Goal: Task Accomplishment & Management: Manage account settings

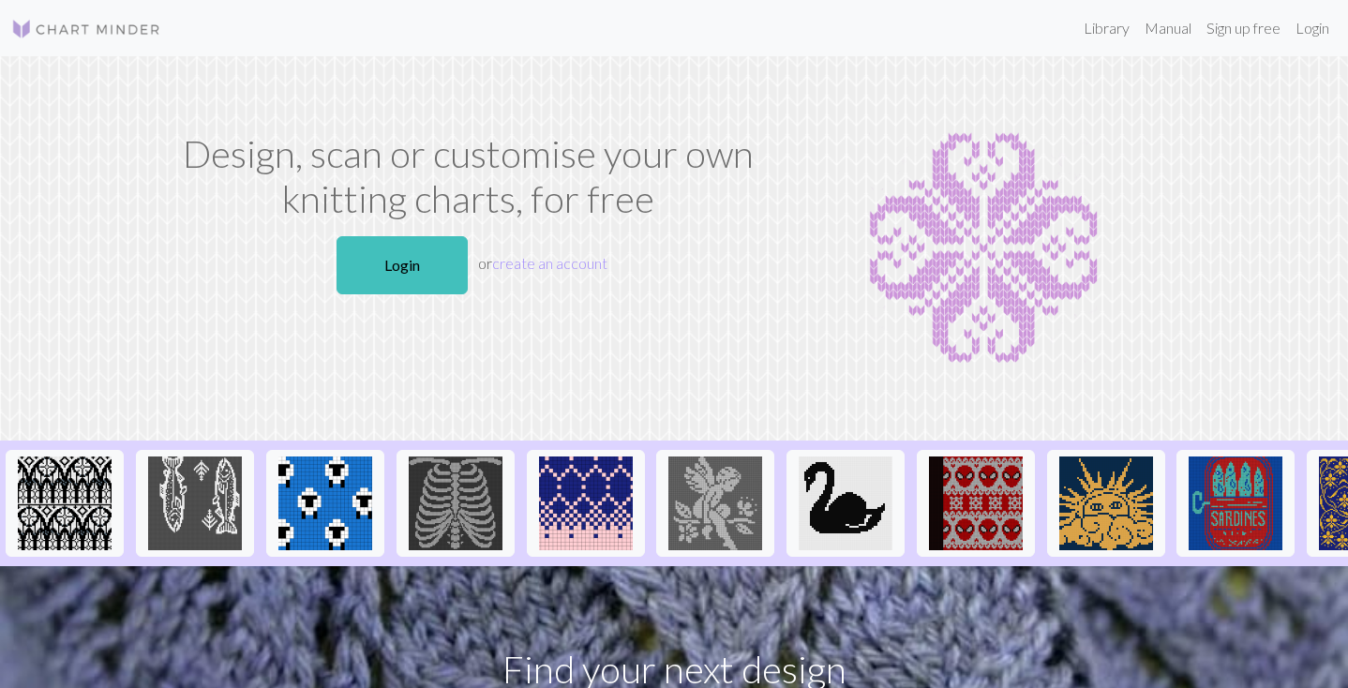
click at [1049, 1] on nav "Library Manual Sign up free Login" at bounding box center [674, 28] width 1348 height 56
click at [1304, 29] on link "Login" at bounding box center [1312, 27] width 49 height 37
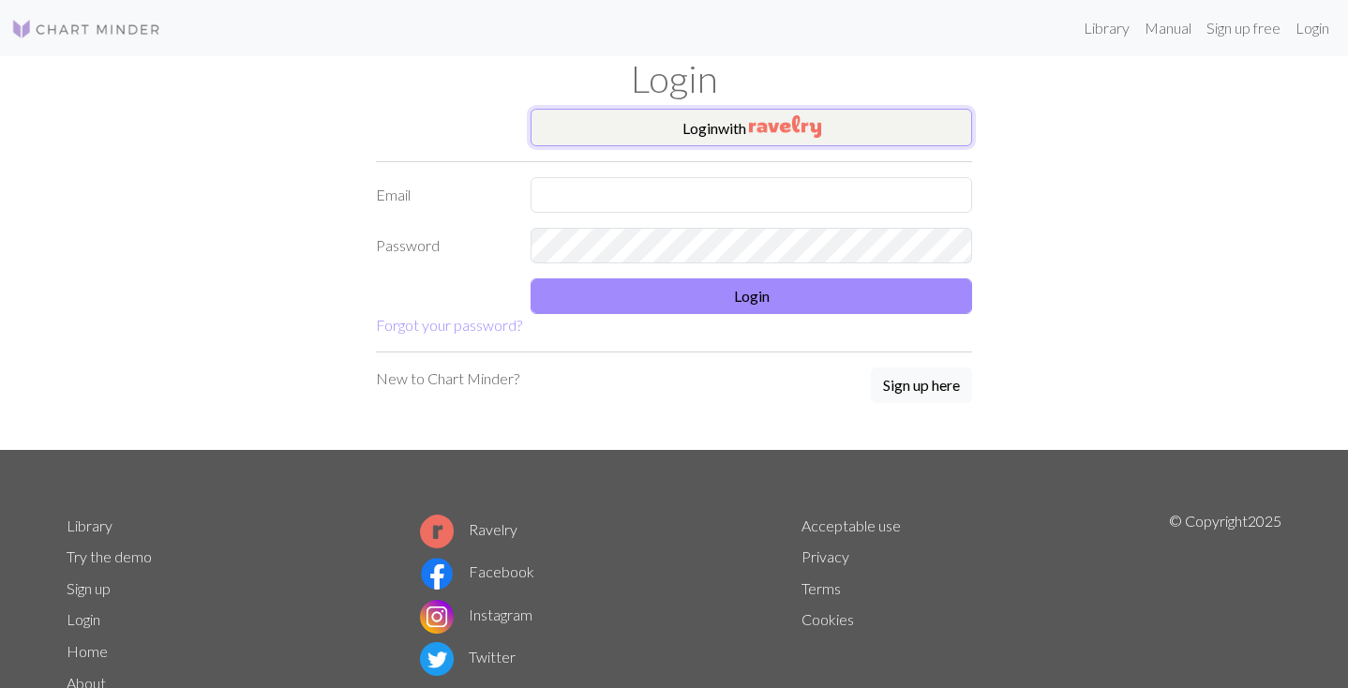
click at [661, 134] on button "Login with" at bounding box center [750, 127] width 441 height 37
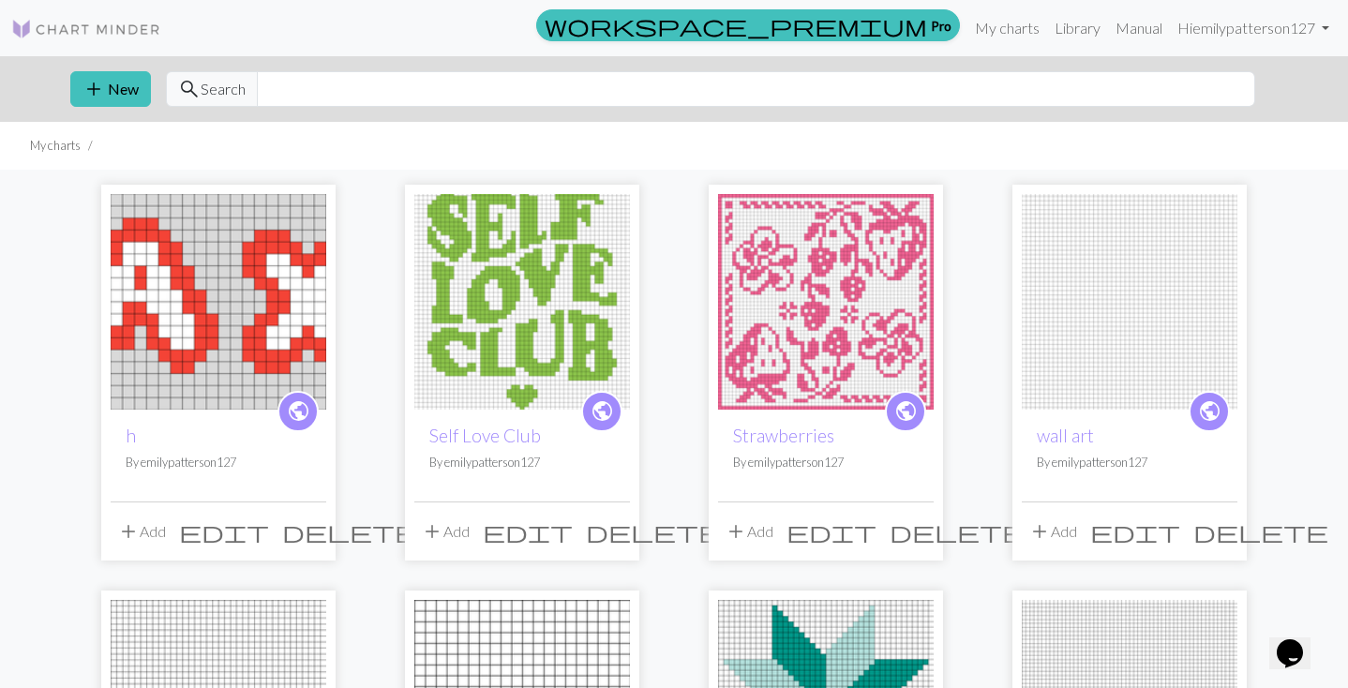
click at [222, 293] on img at bounding box center [219, 302] width 216 height 216
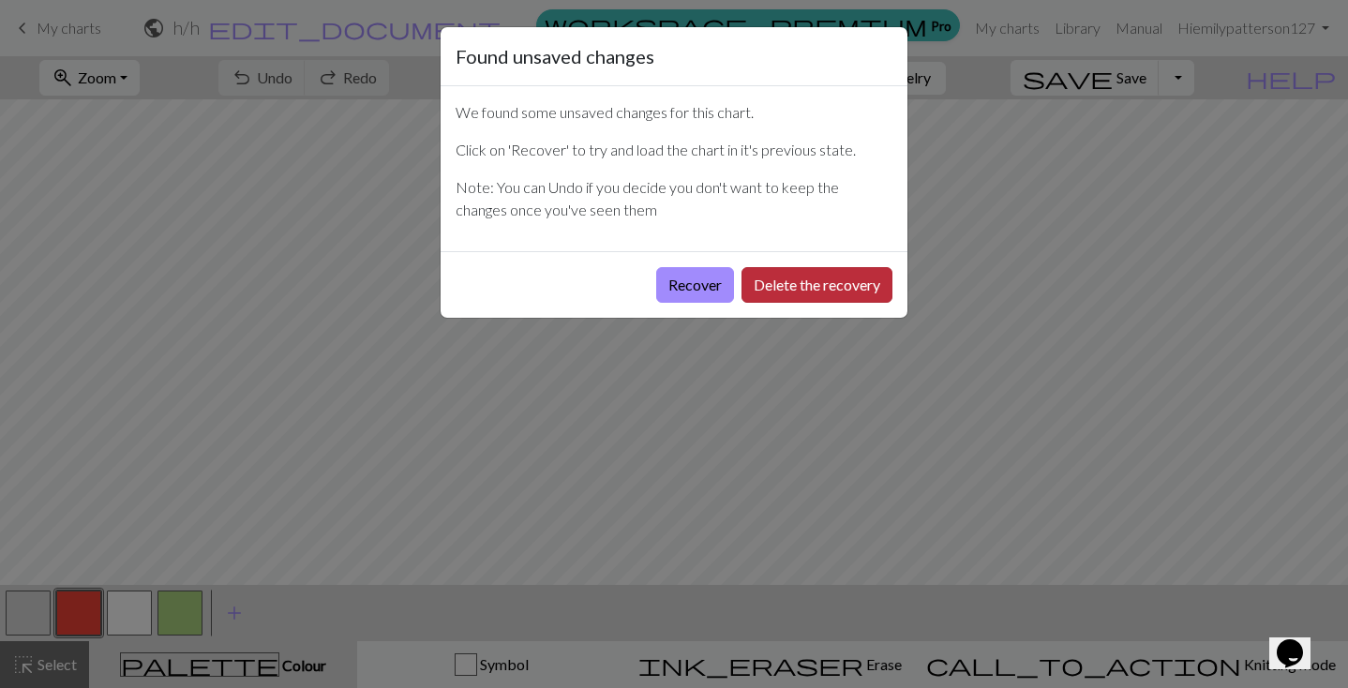
click at [786, 278] on button "Delete the recovery" at bounding box center [816, 285] width 151 height 36
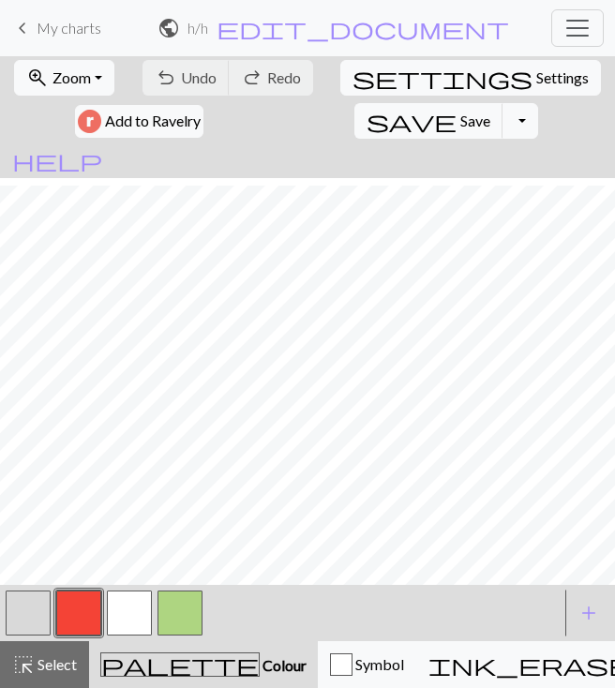
scroll to position [79, 1064]
